Goal: Task Accomplishment & Management: Manage account settings

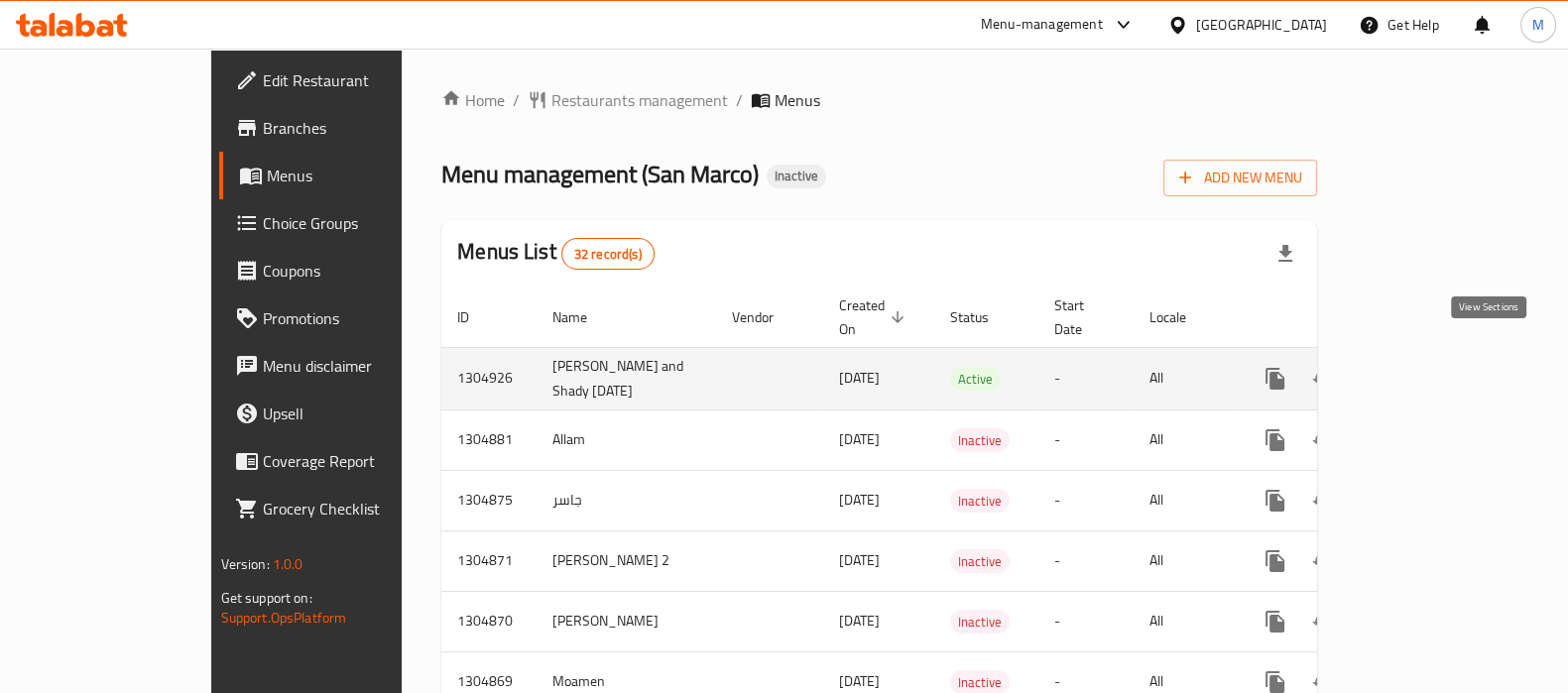
click at [1431, 367] on icon "enhanced table" at bounding box center [1419, 379] width 24 height 24
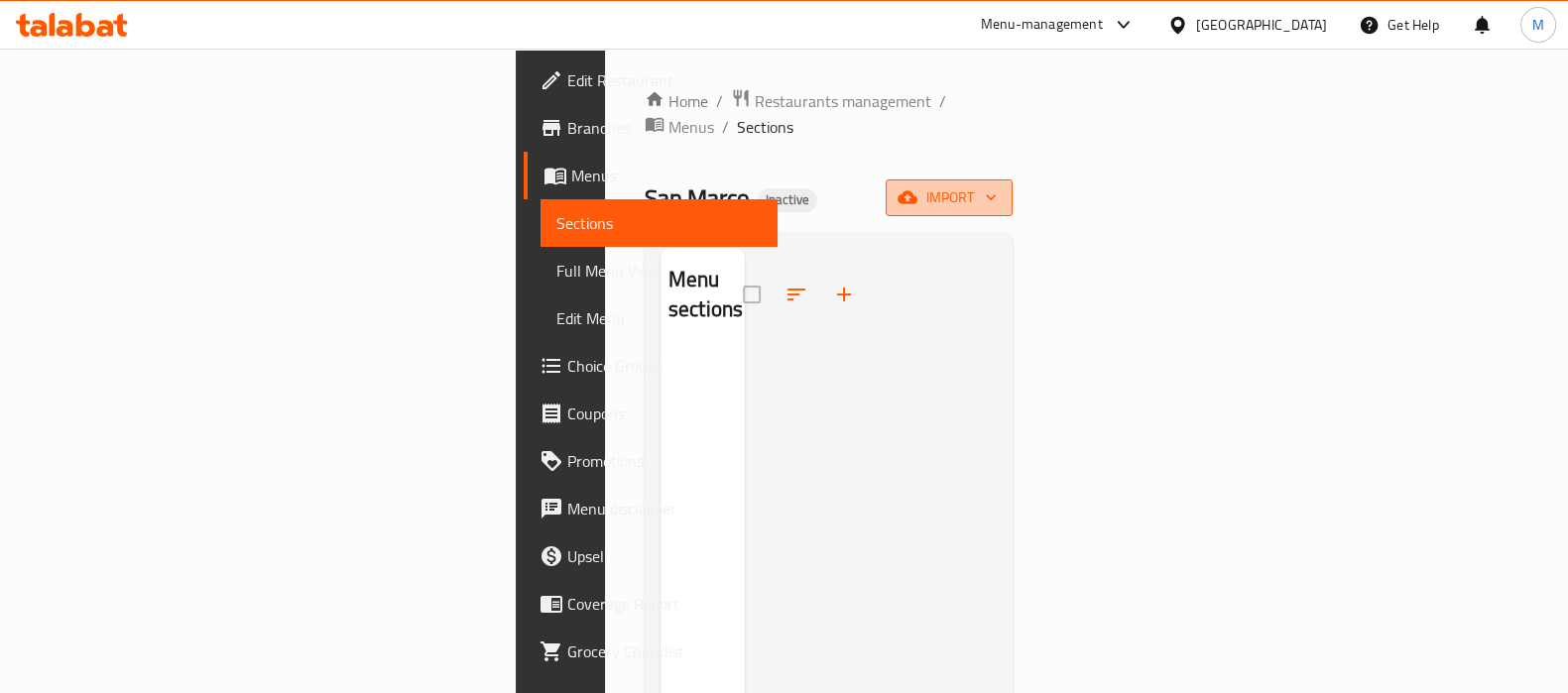
click at [997, 185] on span "import" at bounding box center [950, 197] width 96 height 25
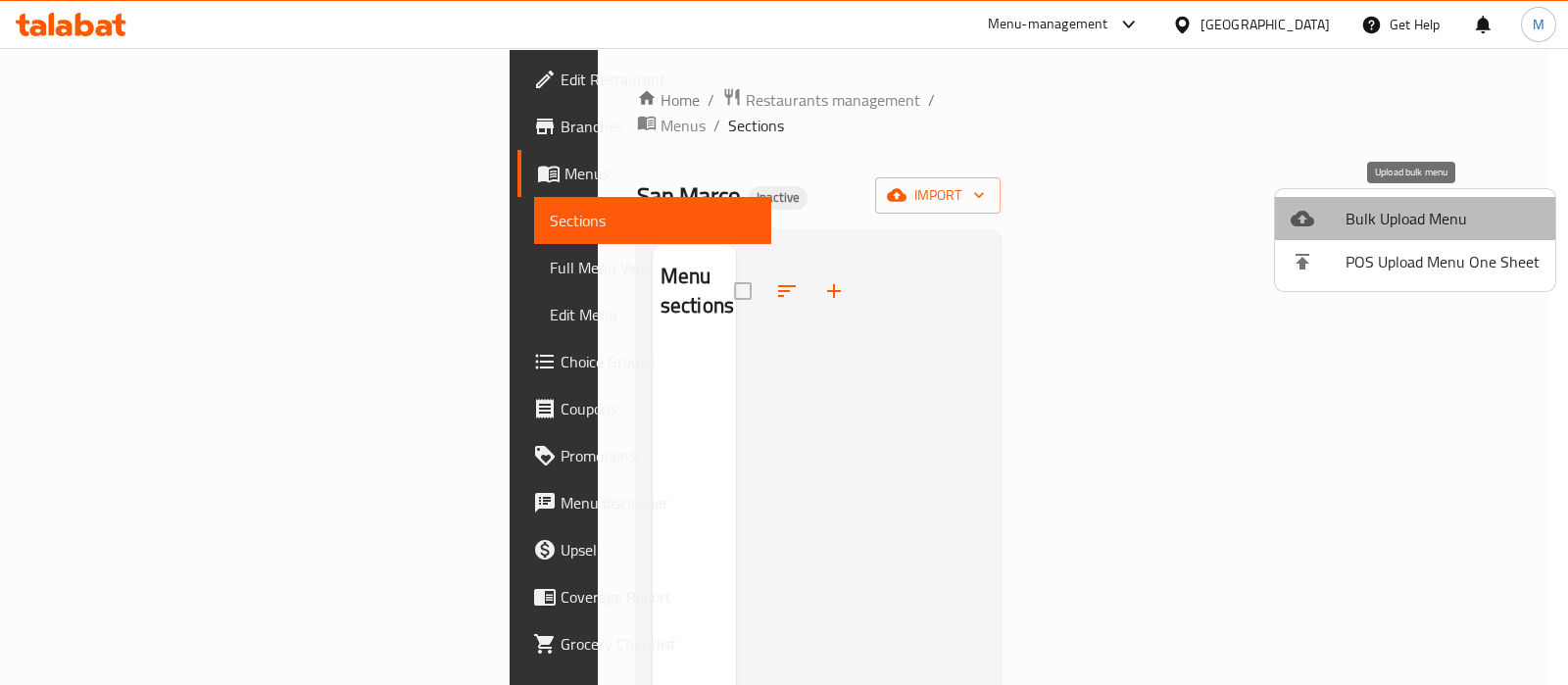
click at [1432, 209] on span "Bulk Upload Menu" at bounding box center [1442, 218] width 194 height 24
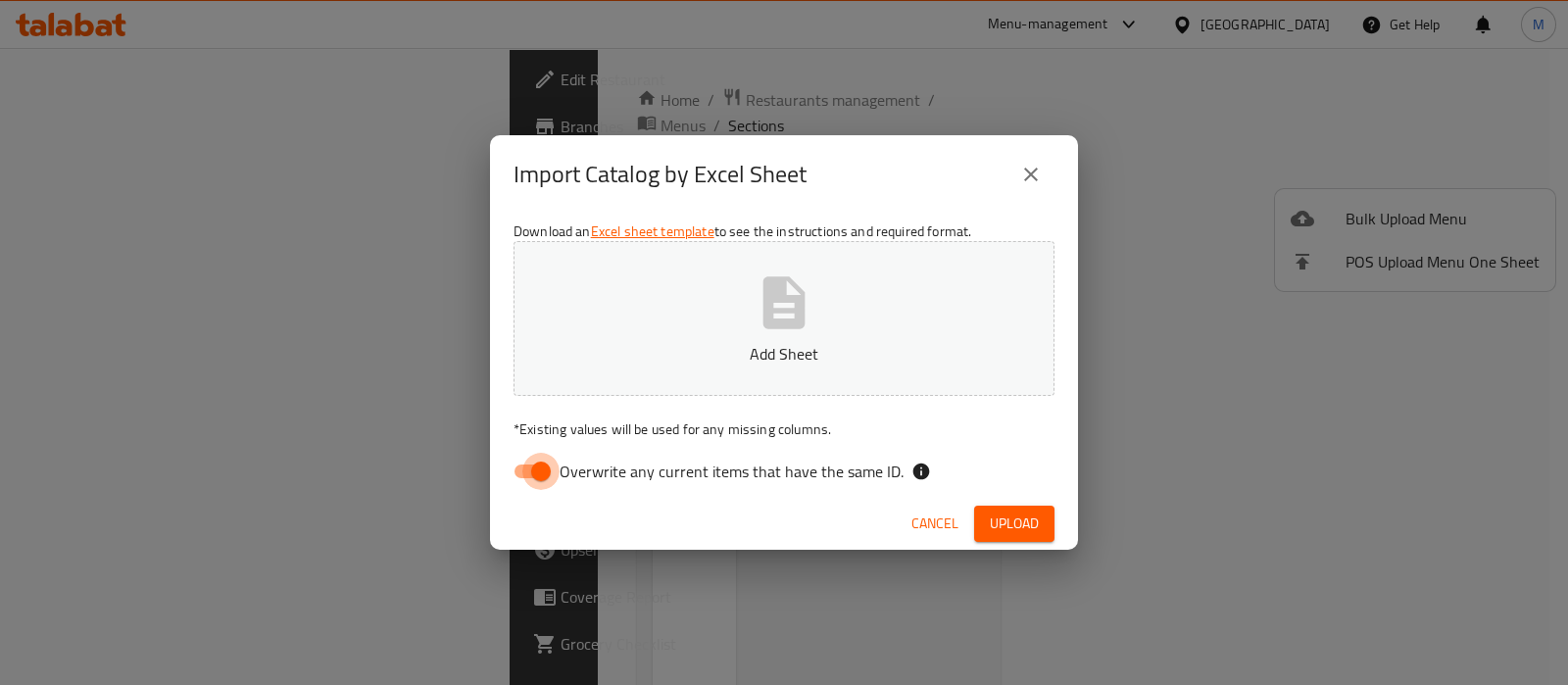
click at [526, 466] on input "Overwrite any current items that have the same ID." at bounding box center [541, 471] width 112 height 37
checkbox input "false"
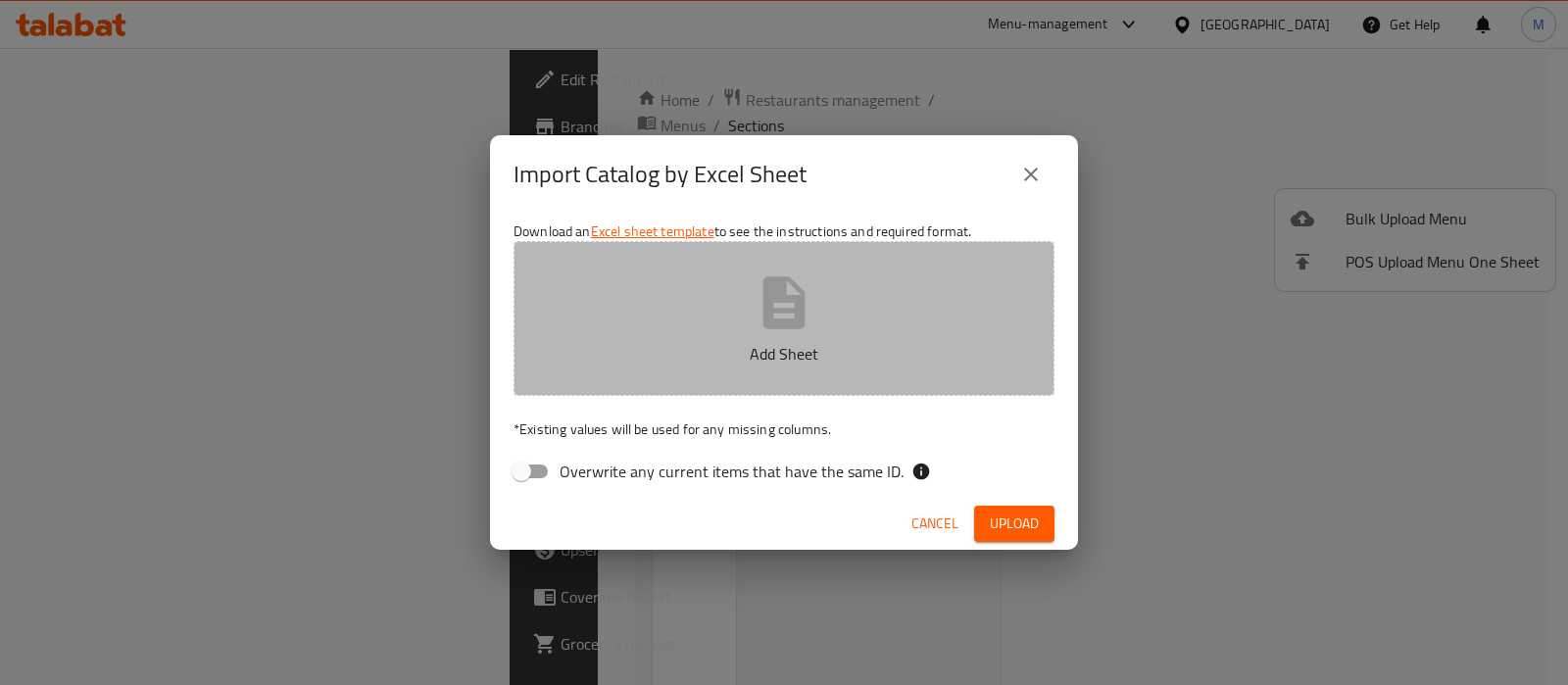
click at [708, 303] on button "Add Sheet" at bounding box center [784, 318] width 541 height 155
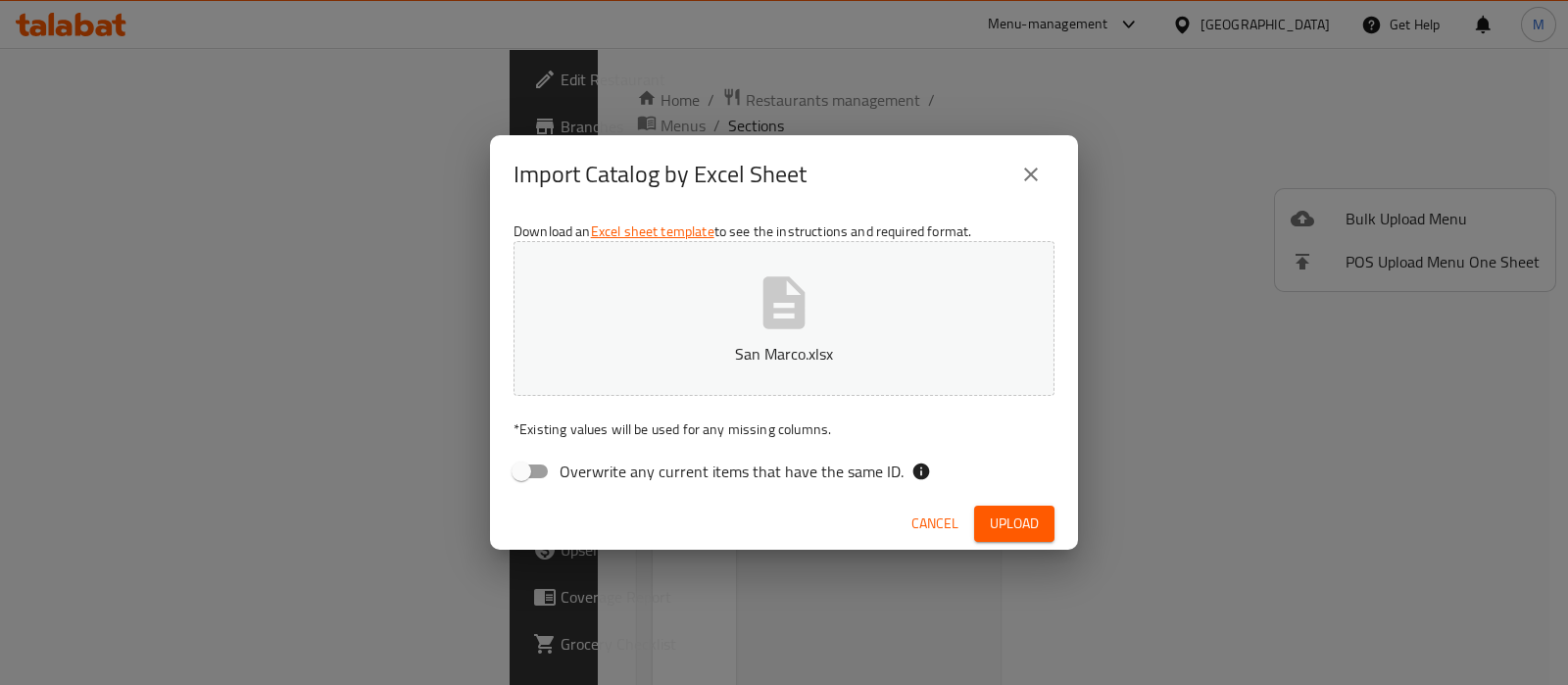
click at [1016, 516] on span "Upload" at bounding box center [1014, 524] width 49 height 25
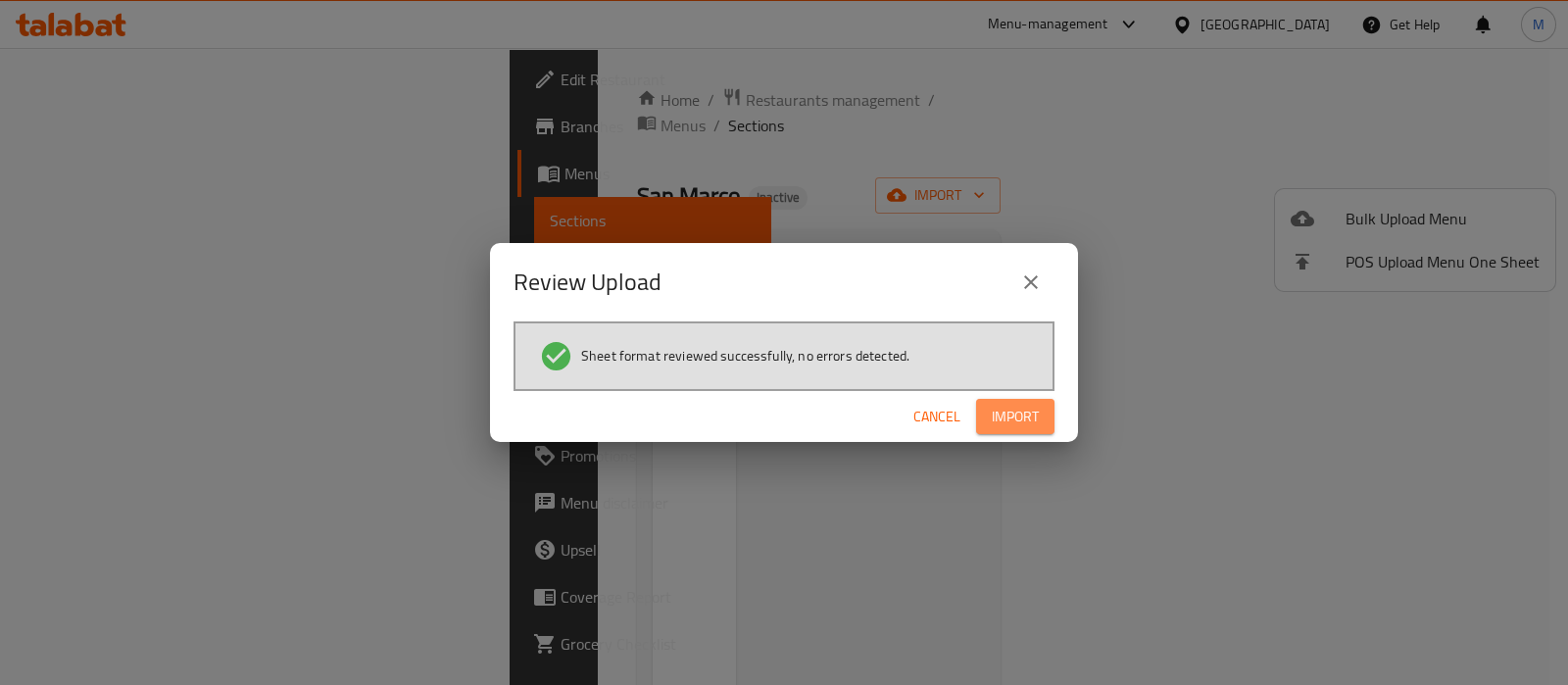
click at [1032, 414] on span "Import" at bounding box center [1015, 417] width 47 height 25
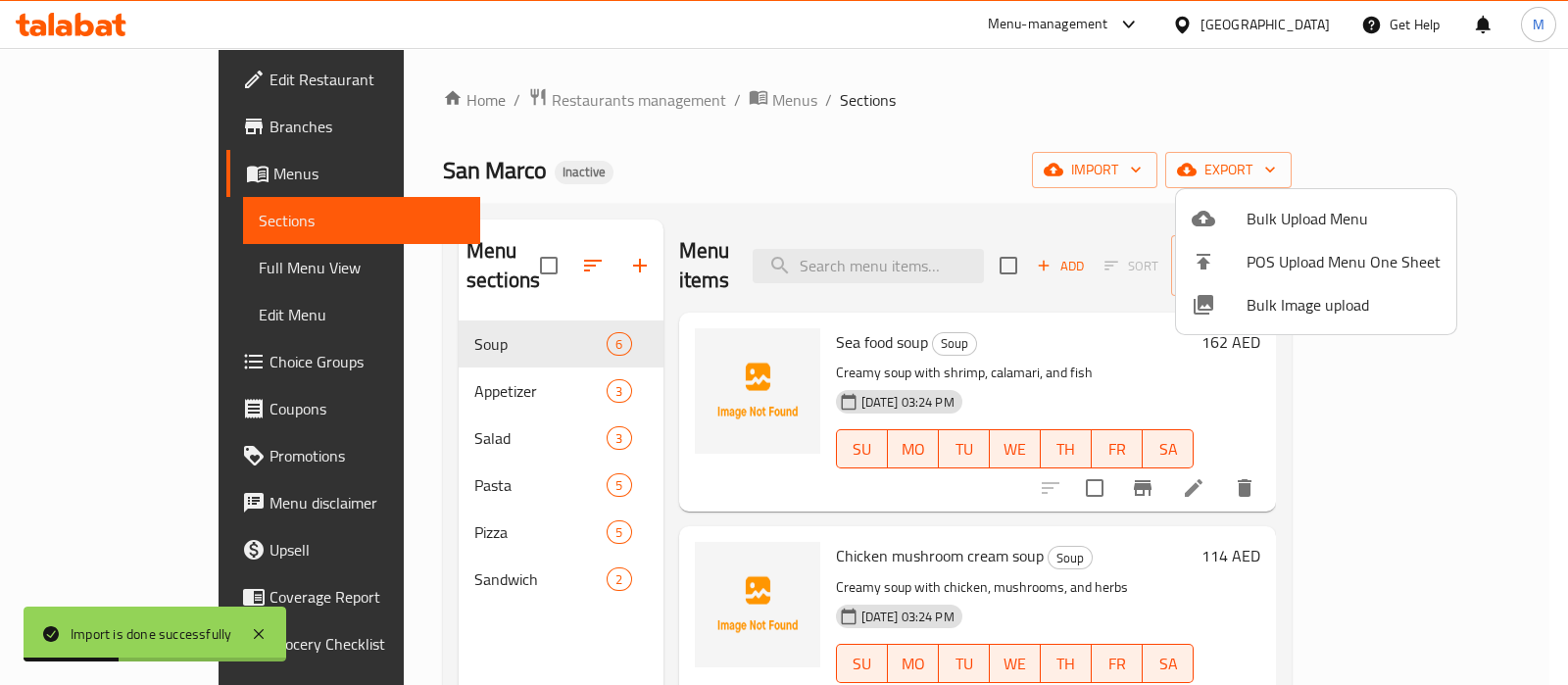
click at [1032, 414] on div at bounding box center [784, 342] width 1568 height 685
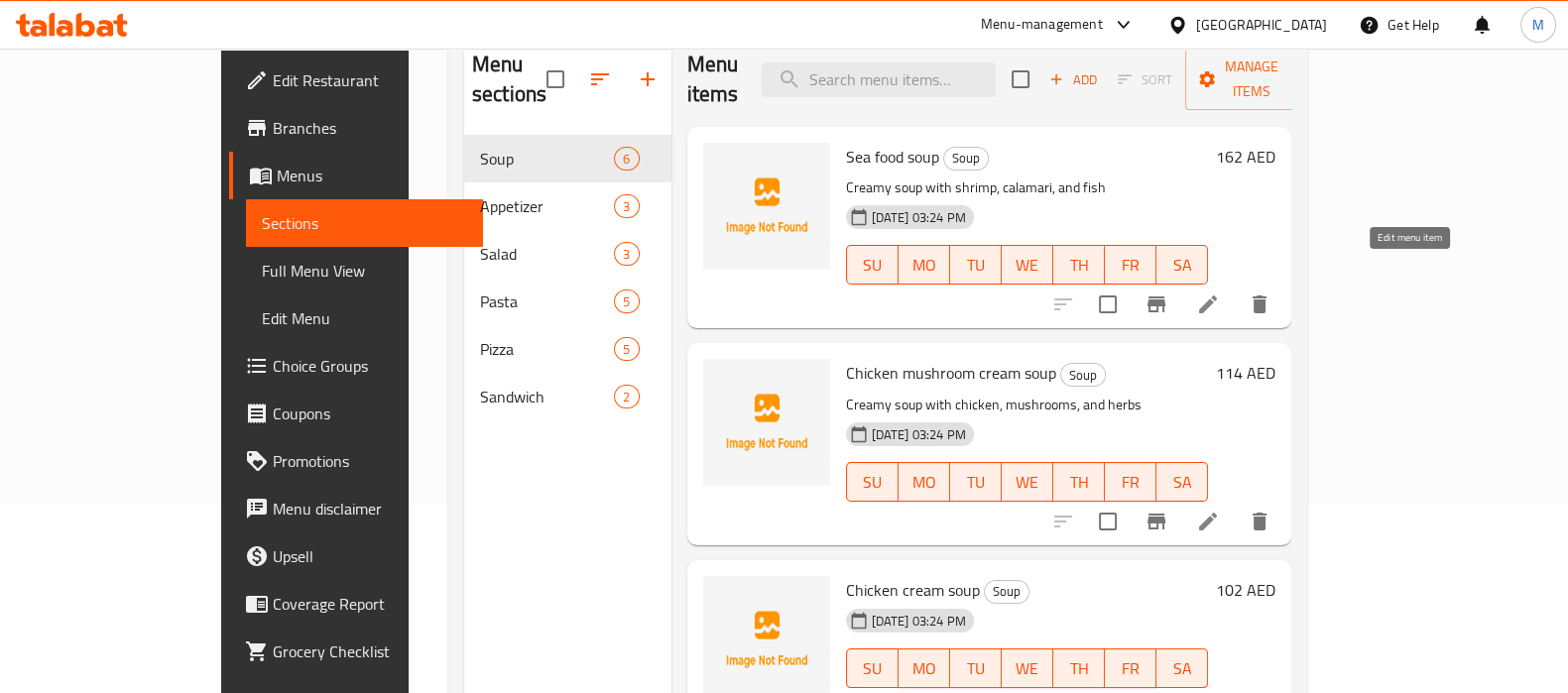
click at [1221, 293] on icon at bounding box center [1209, 305] width 24 height 24
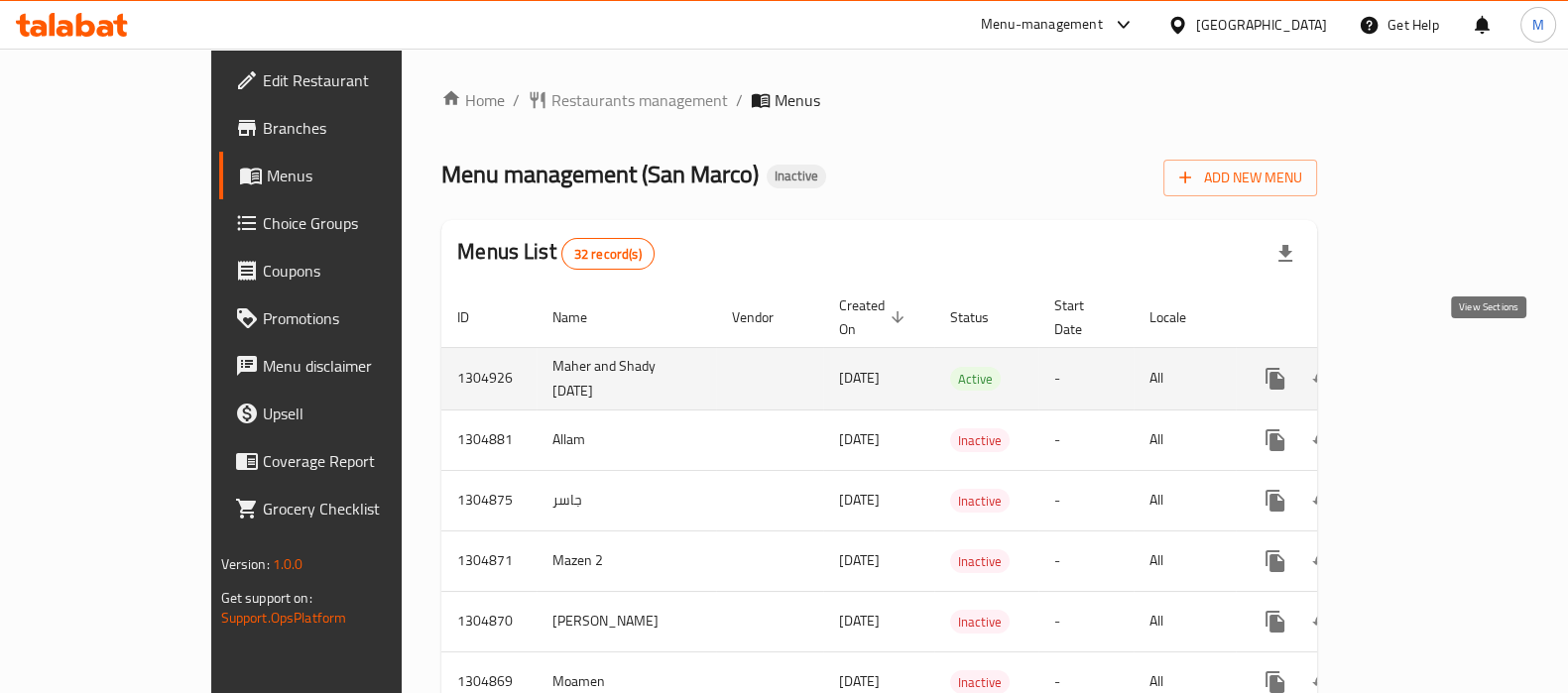
click at [1431, 367] on icon "enhanced table" at bounding box center [1419, 379] width 24 height 24
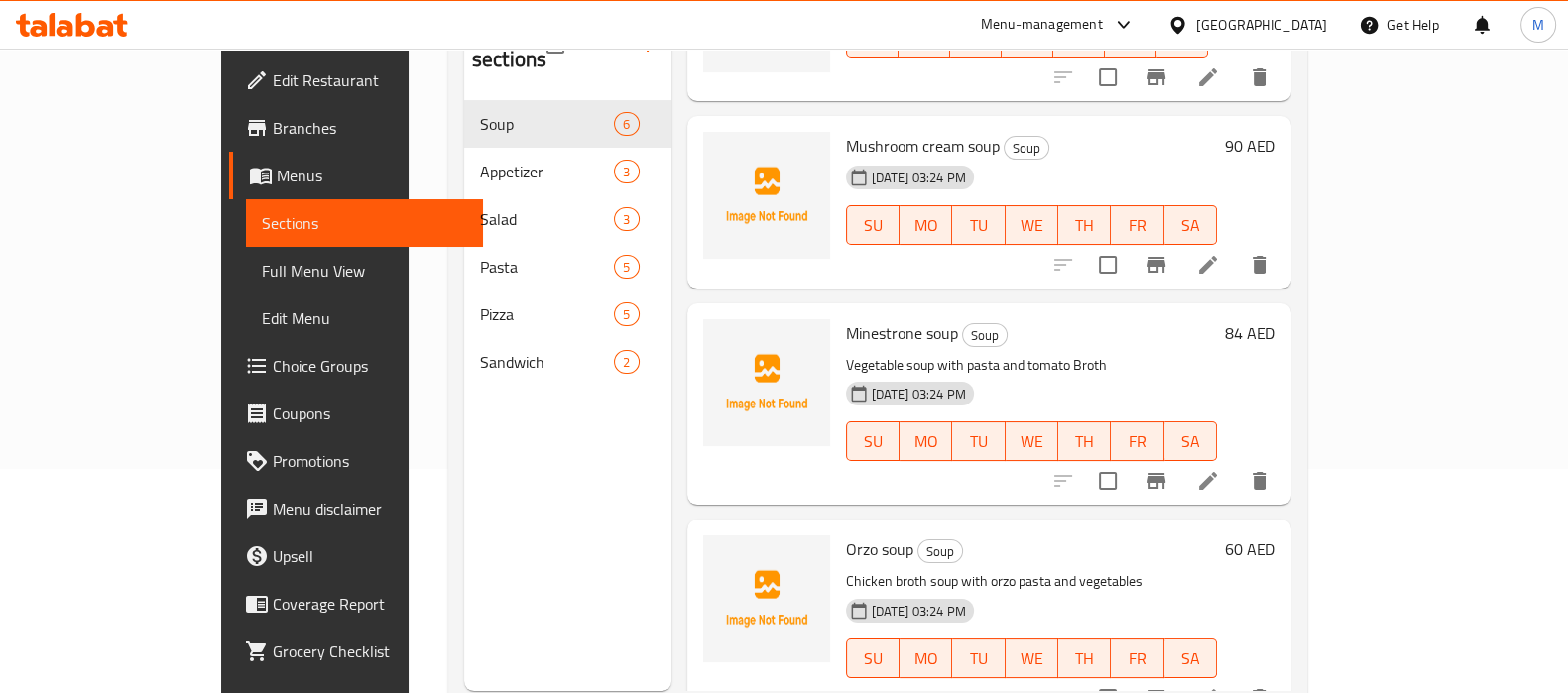
scroll to position [245, 0]
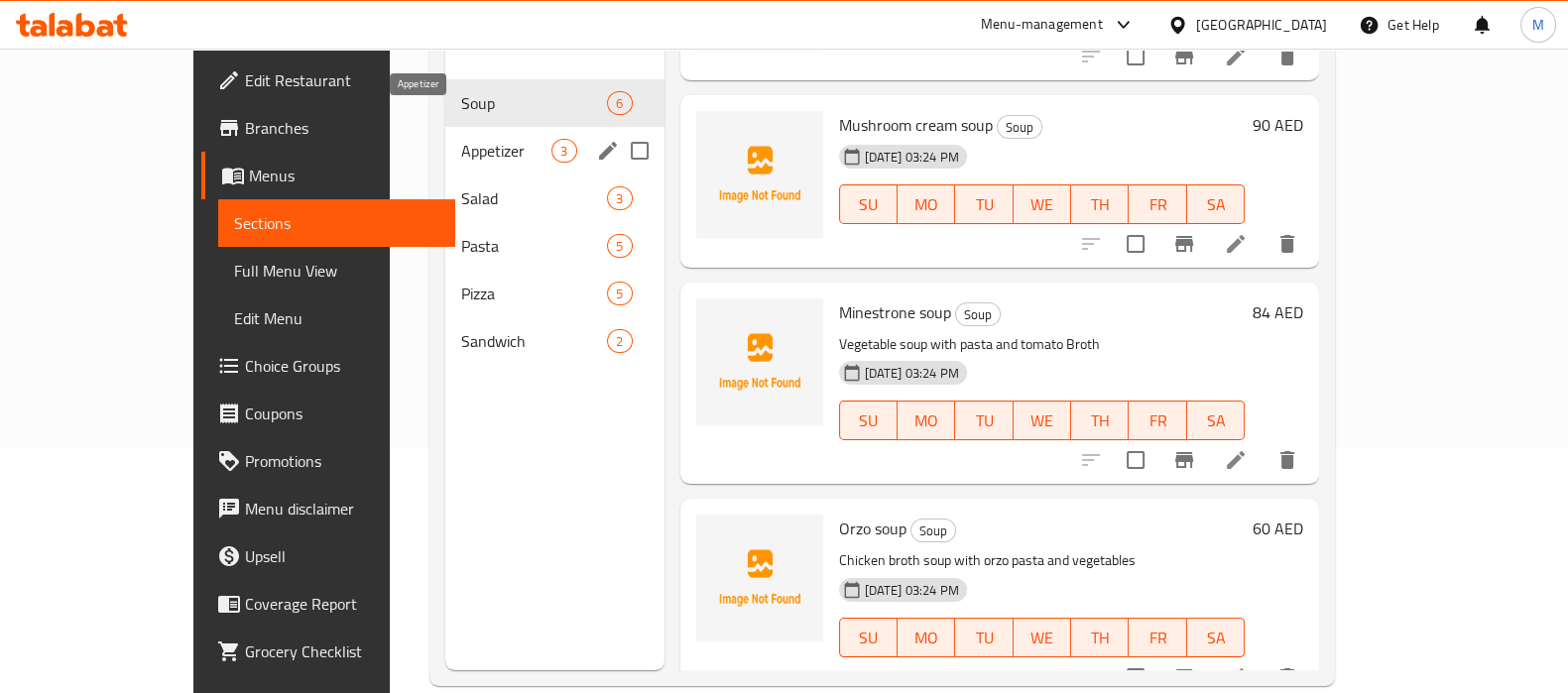
click at [462, 138] on span "Appetizer" at bounding box center [506, 150] width 91 height 24
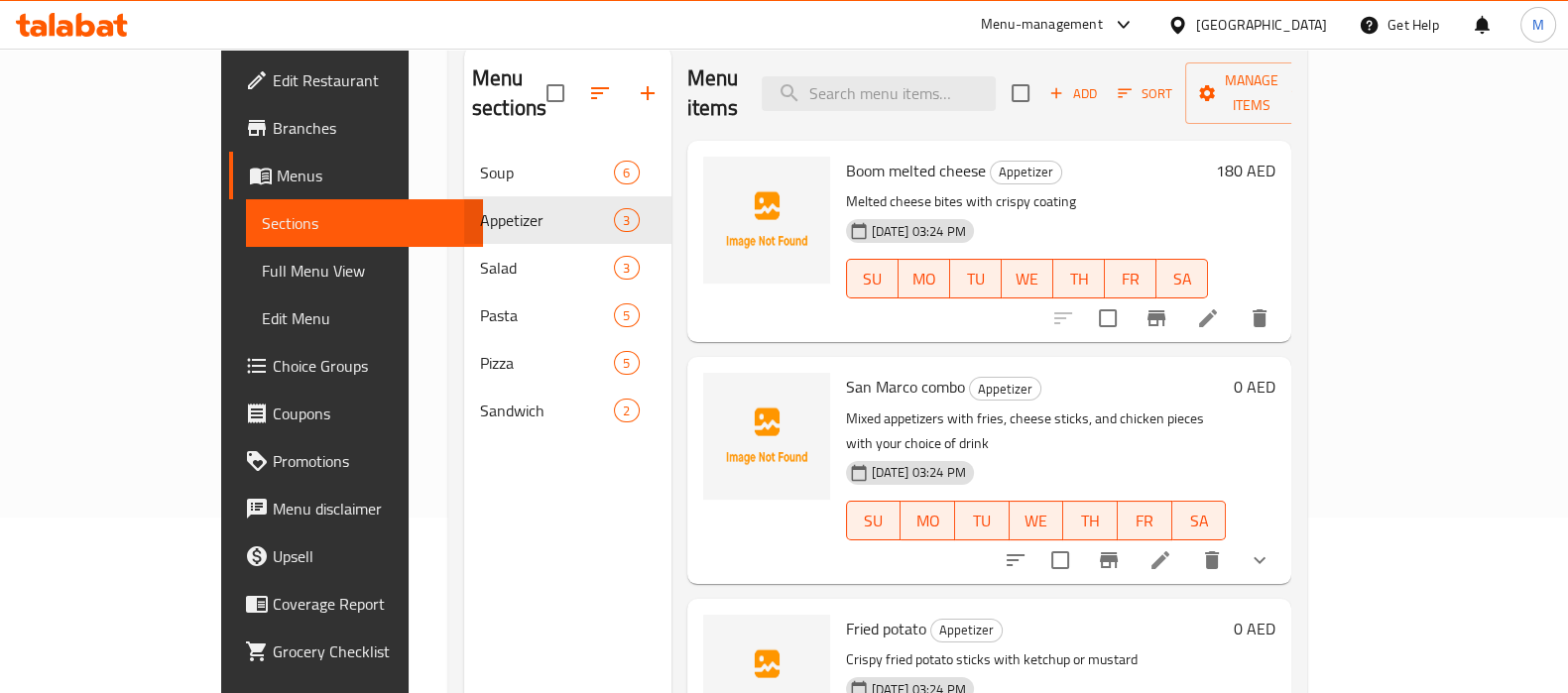
scroll to position [212, 0]
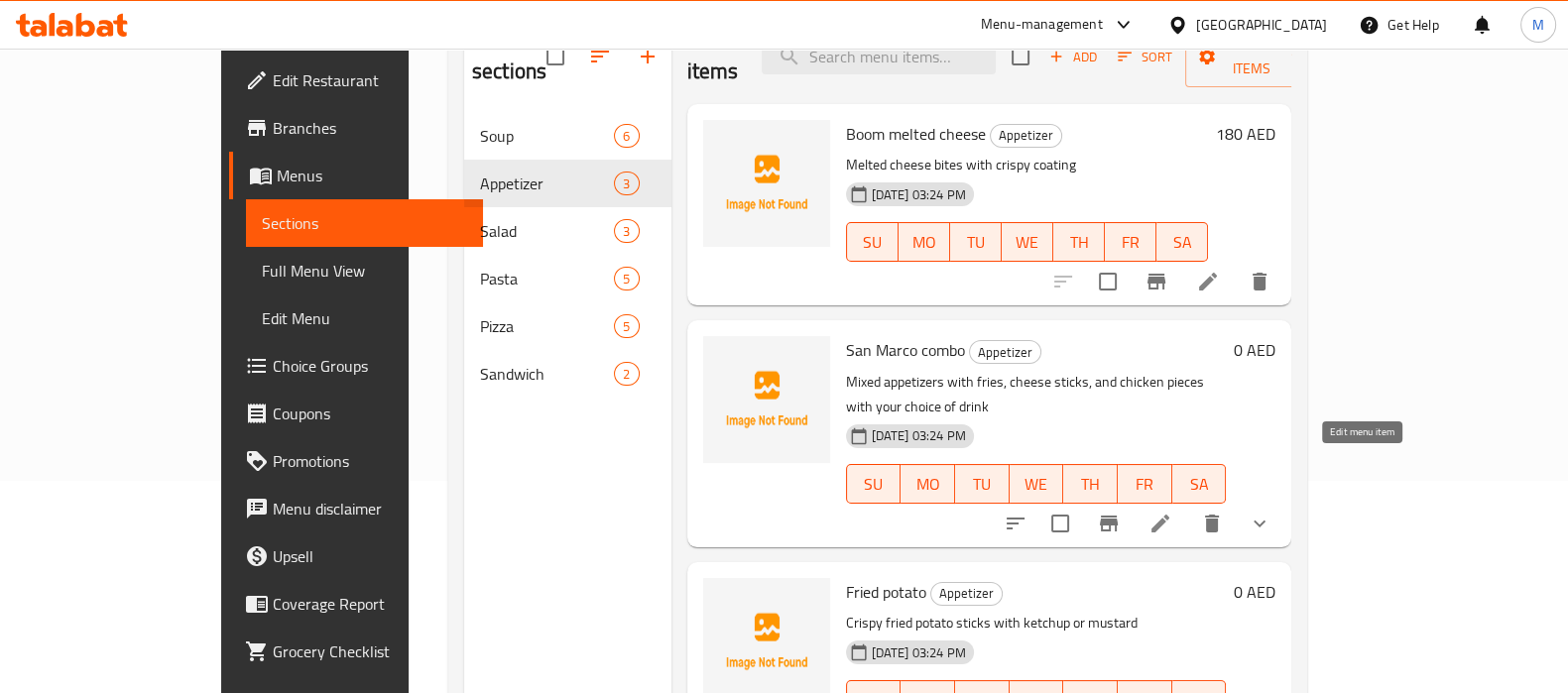
click at [1173, 512] on icon at bounding box center [1161, 524] width 24 height 24
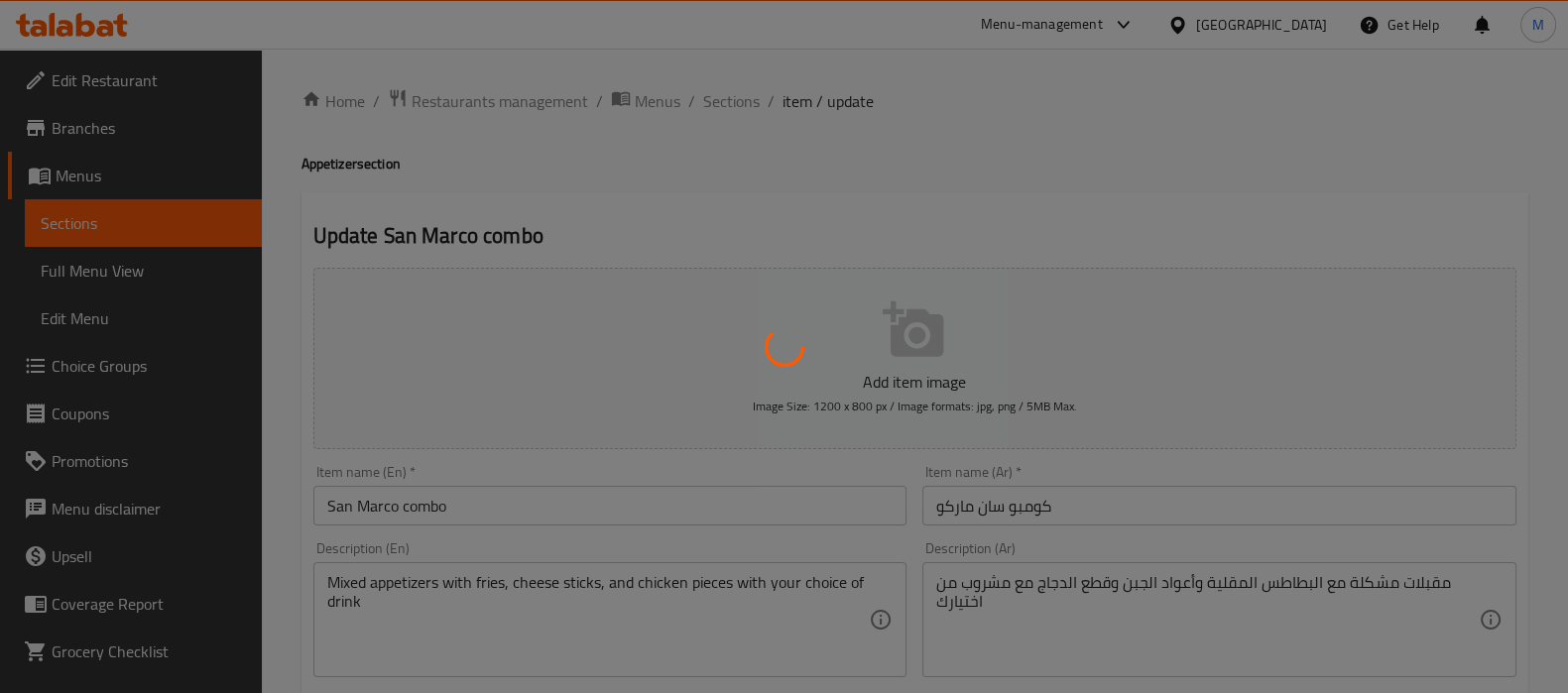
type input "إختيارك من:"
type input "0"
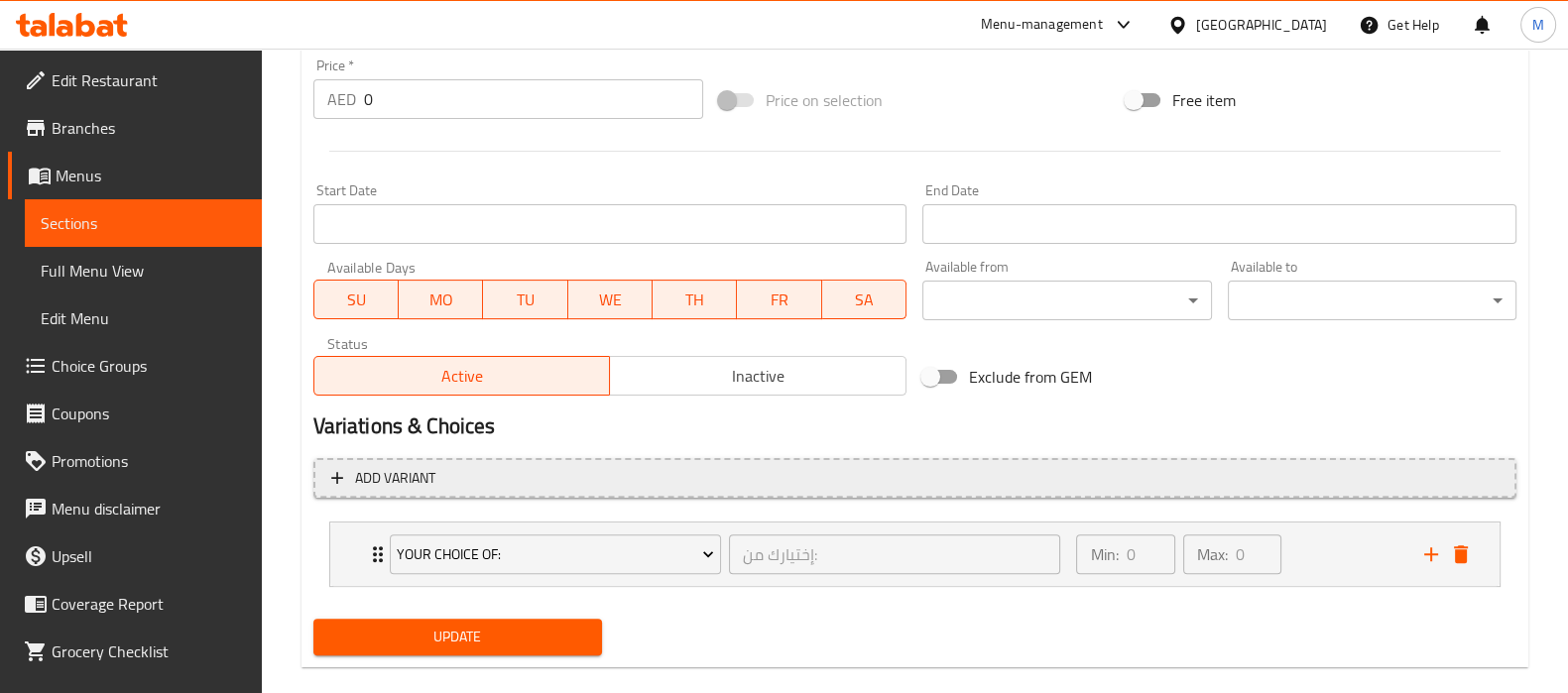
scroll to position [739, 0]
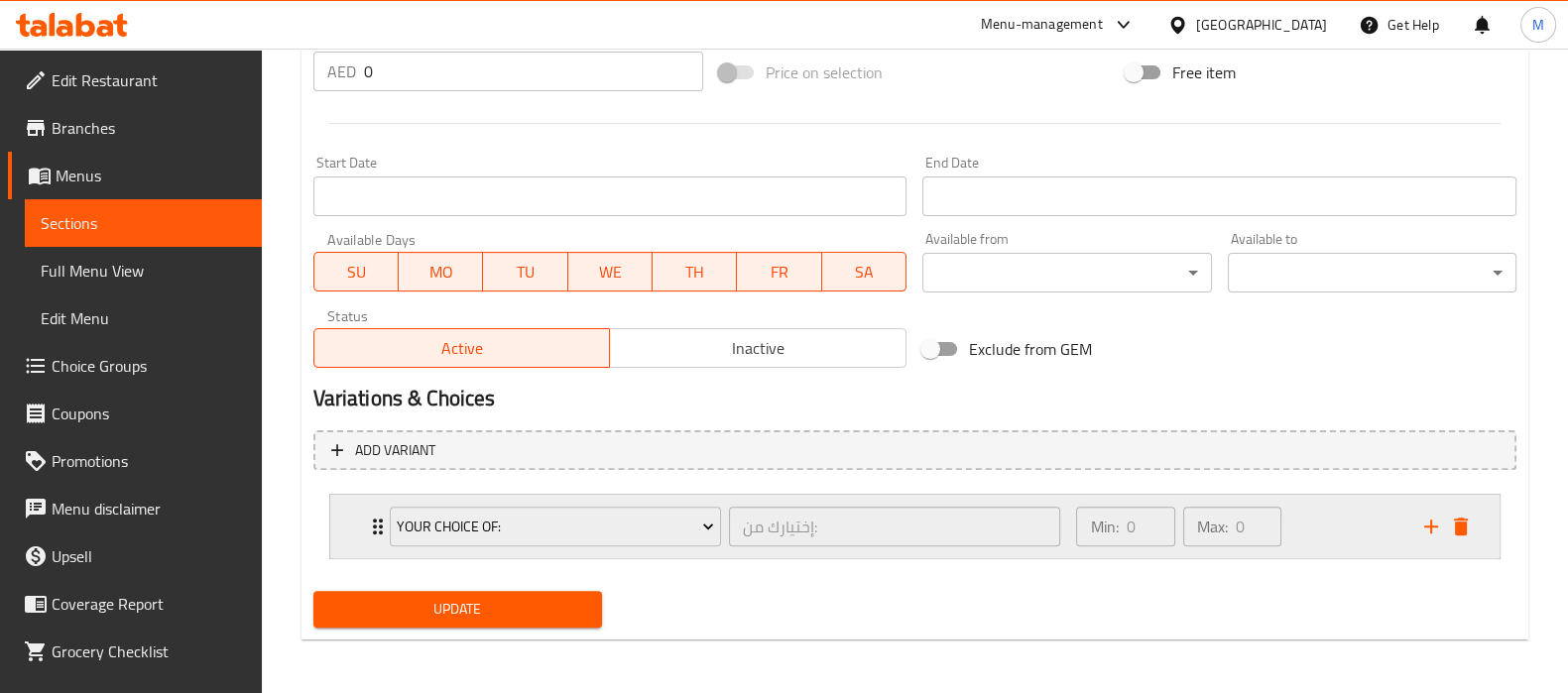
click at [386, 520] on div "Your Choice Of:" at bounding box center [556, 527] width 339 height 48
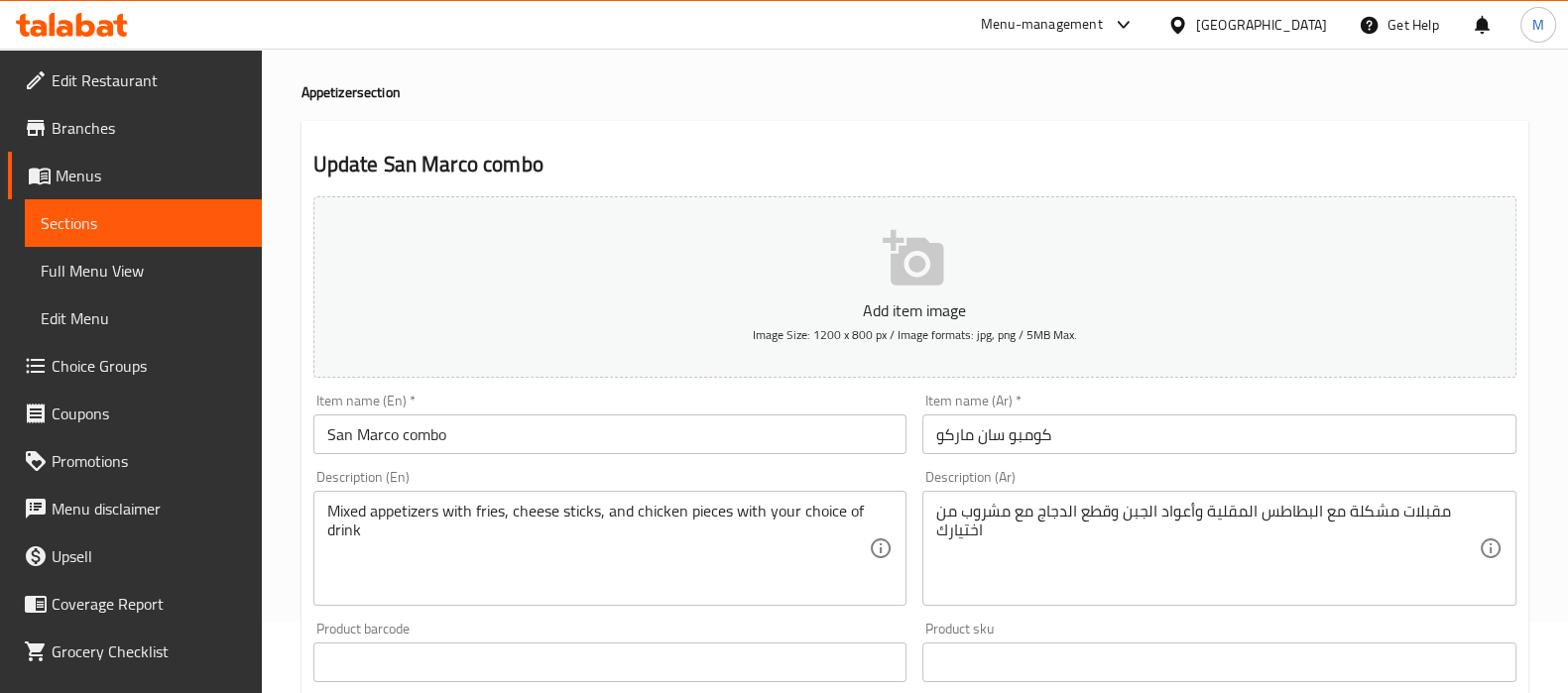
scroll to position [70, 0]
click at [118, 270] on span "Full Menu View" at bounding box center [143, 271] width 205 height 24
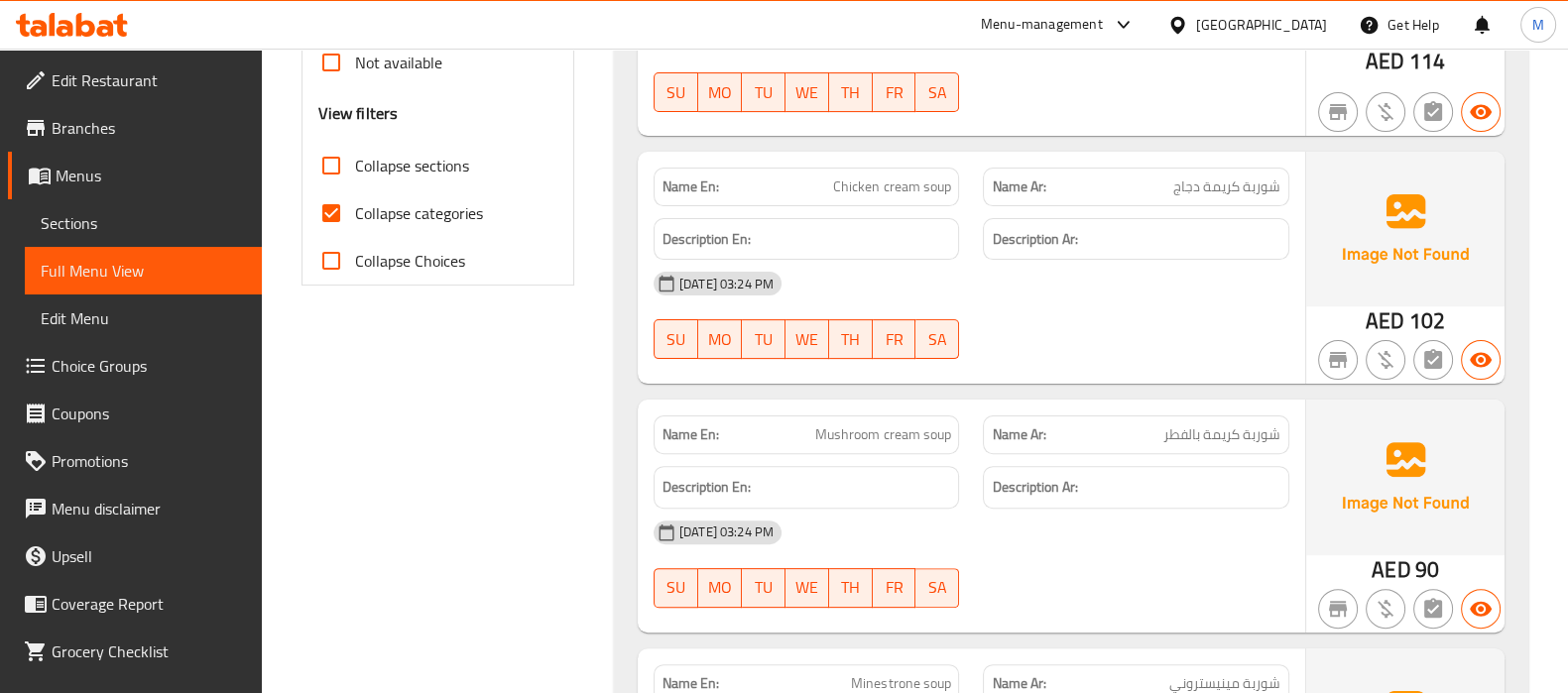
scroll to position [729, 0]
click at [333, 238] on input "Collapse categories" at bounding box center [332, 214] width 48 height 48
checkbox input "false"
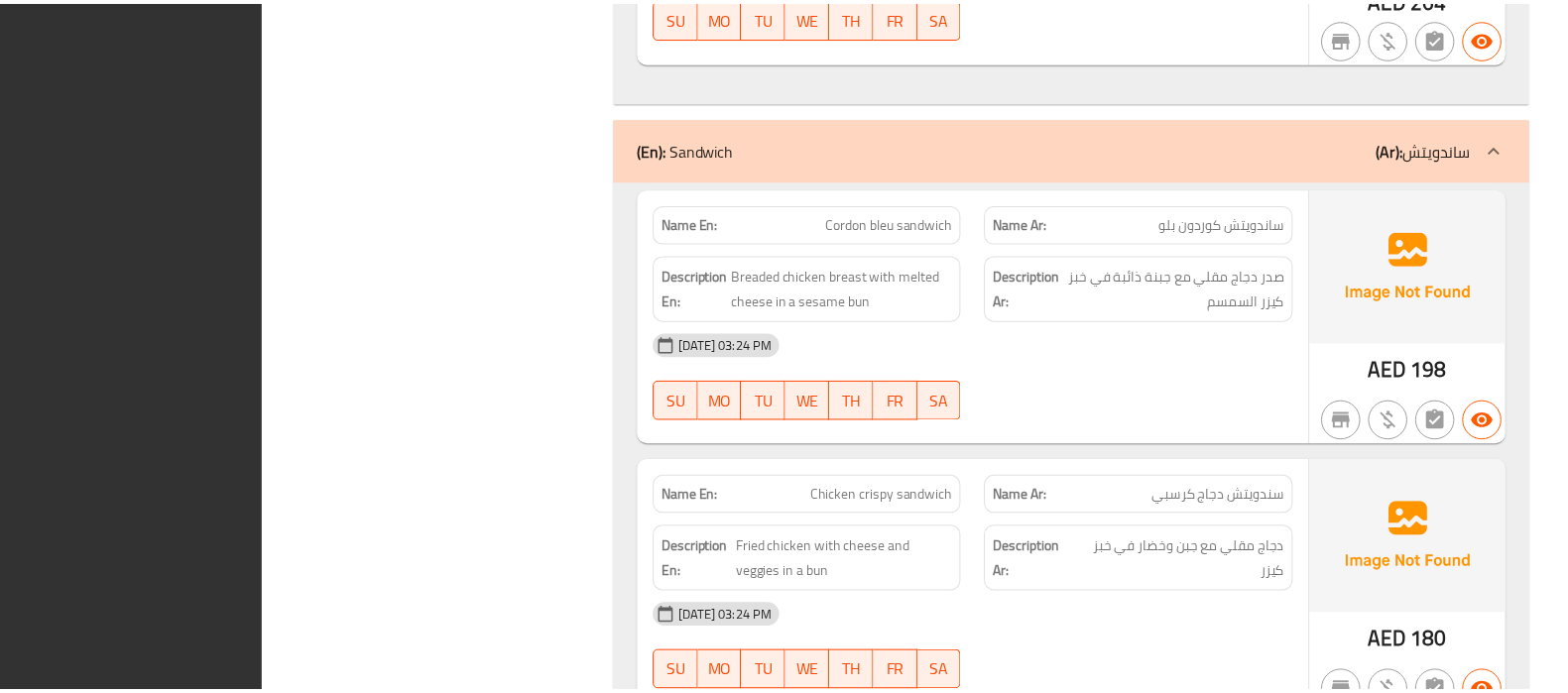
scroll to position [7511, 0]
